Goal: Share content: Share content

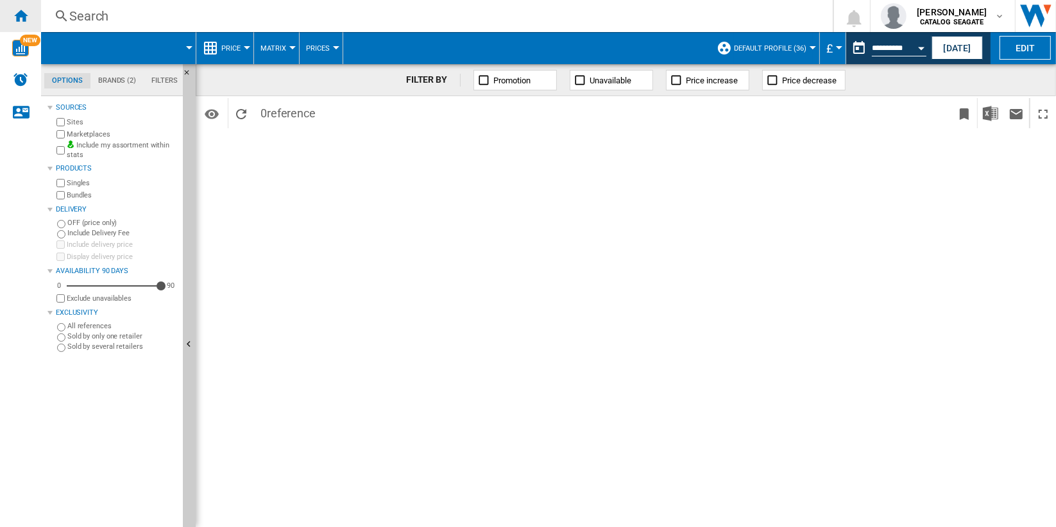
click at [14, 11] on ng-md-icon "Home" at bounding box center [20, 15] width 15 height 15
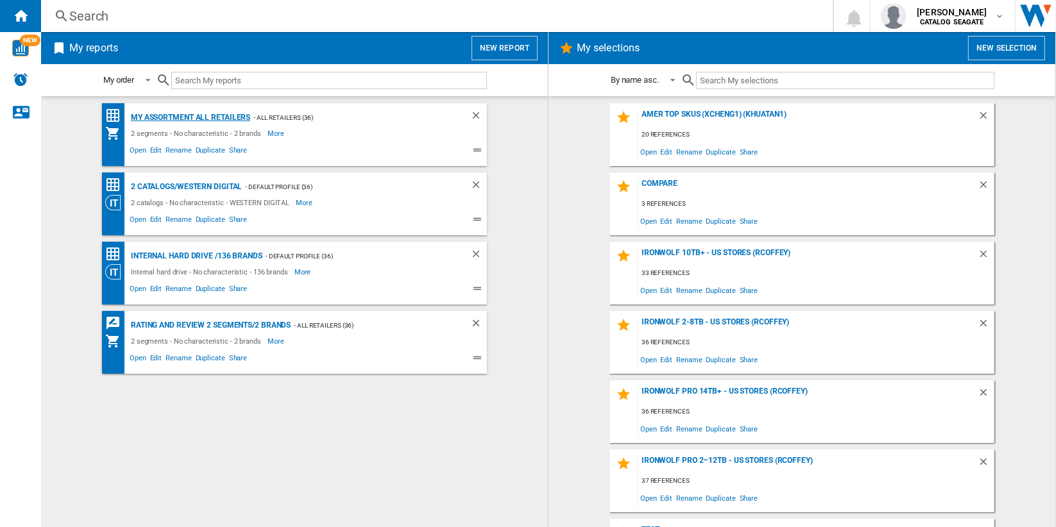
click at [232, 119] on div "My Assortment All retailers" at bounding box center [189, 118] width 123 height 16
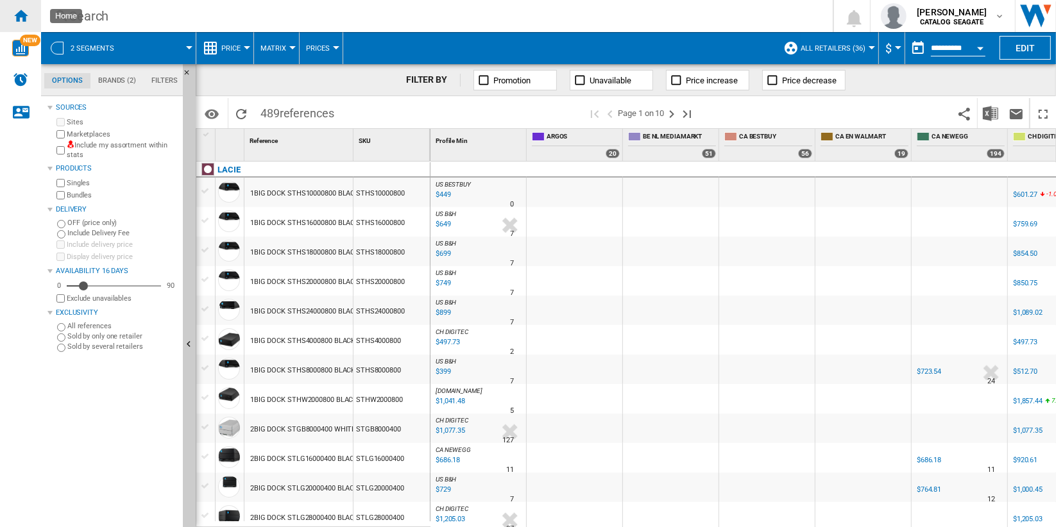
click at [19, 15] on ng-md-icon "Home" at bounding box center [20, 15] width 15 height 15
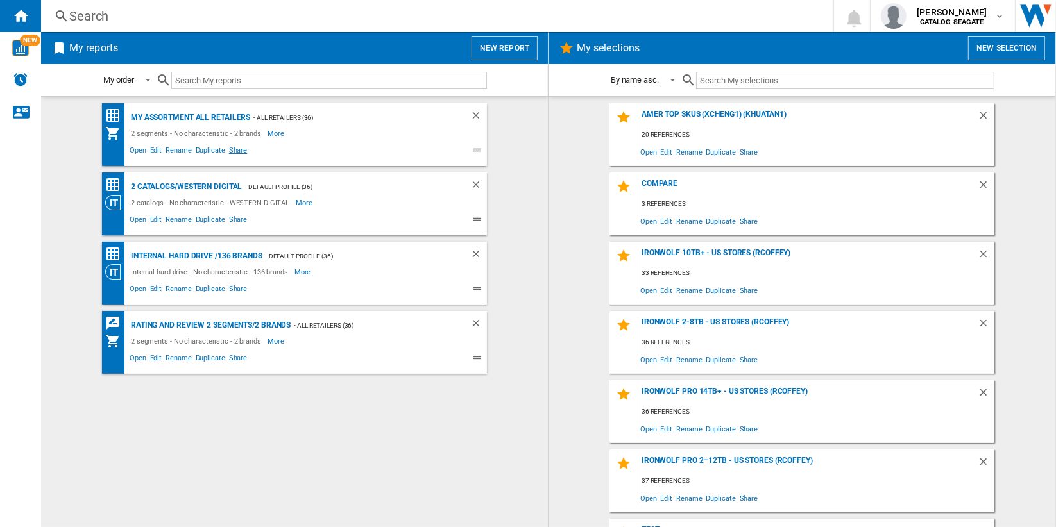
click at [232, 151] on span "Share" at bounding box center [238, 151] width 22 height 15
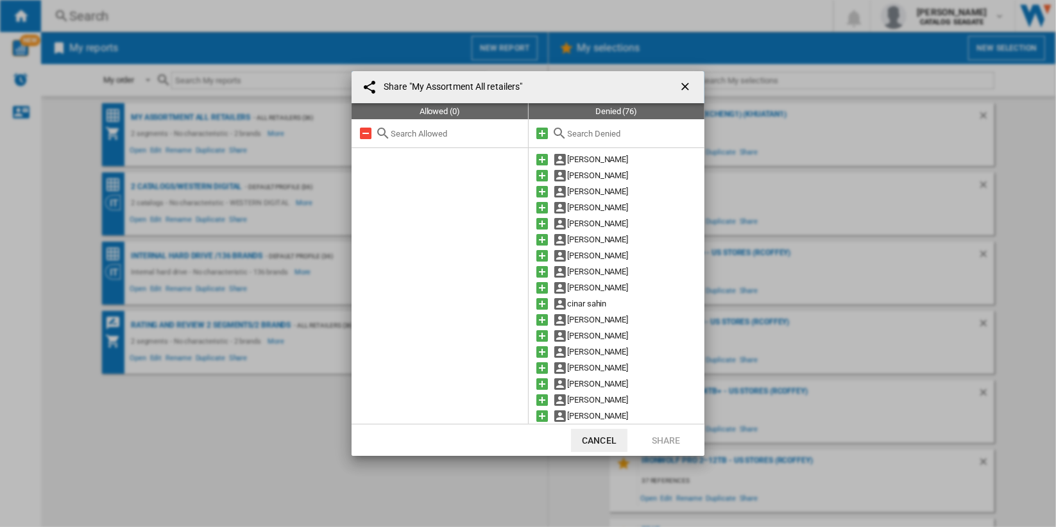
click at [619, 135] on input "text" at bounding box center [633, 134] width 131 height 10
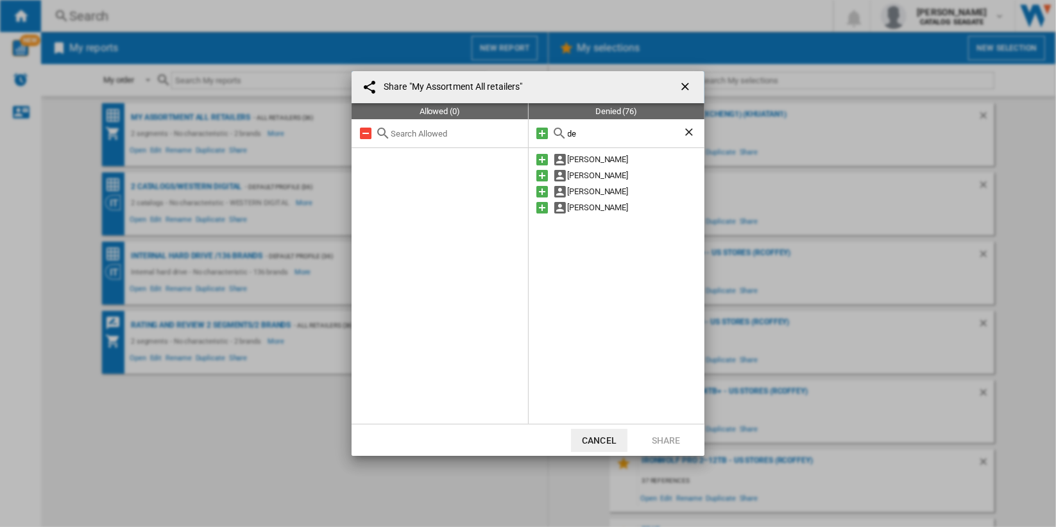
type input "d"
type input "dar"
click at [685, 85] on ng-md-icon "getI18NText('BUTTONS.CLOSE_DIALOG')" at bounding box center [686, 87] width 15 height 15
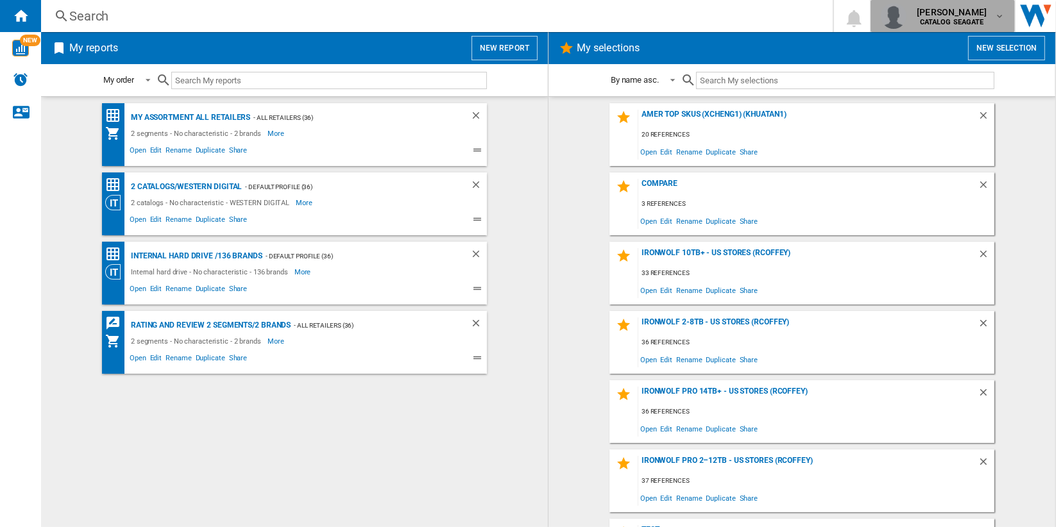
click at [992, 17] on div "[PERSON_NAME] CATALOG [GEOGRAPHIC_DATA]" at bounding box center [953, 16] width 83 height 21
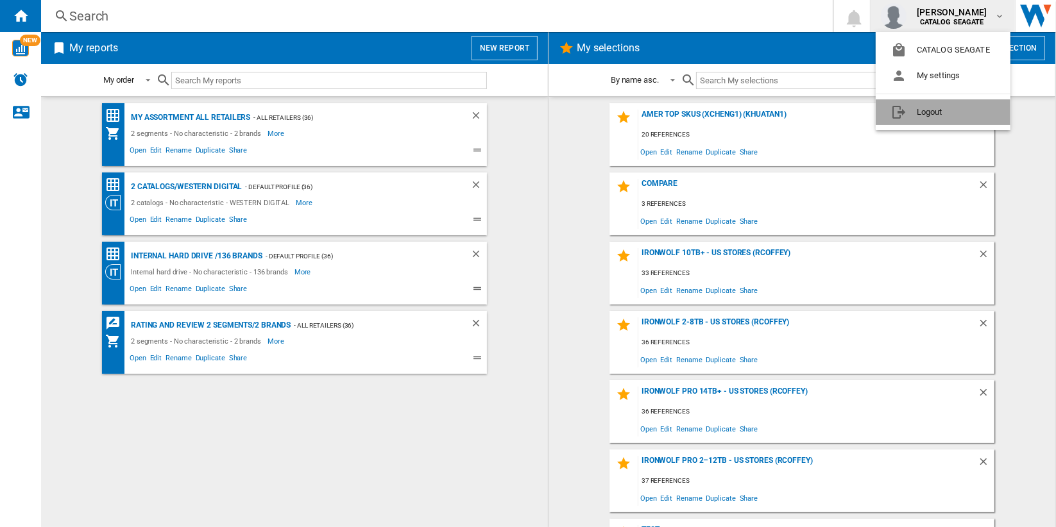
click at [971, 117] on button "Logout" at bounding box center [943, 112] width 135 height 26
